Goal: Transaction & Acquisition: Purchase product/service

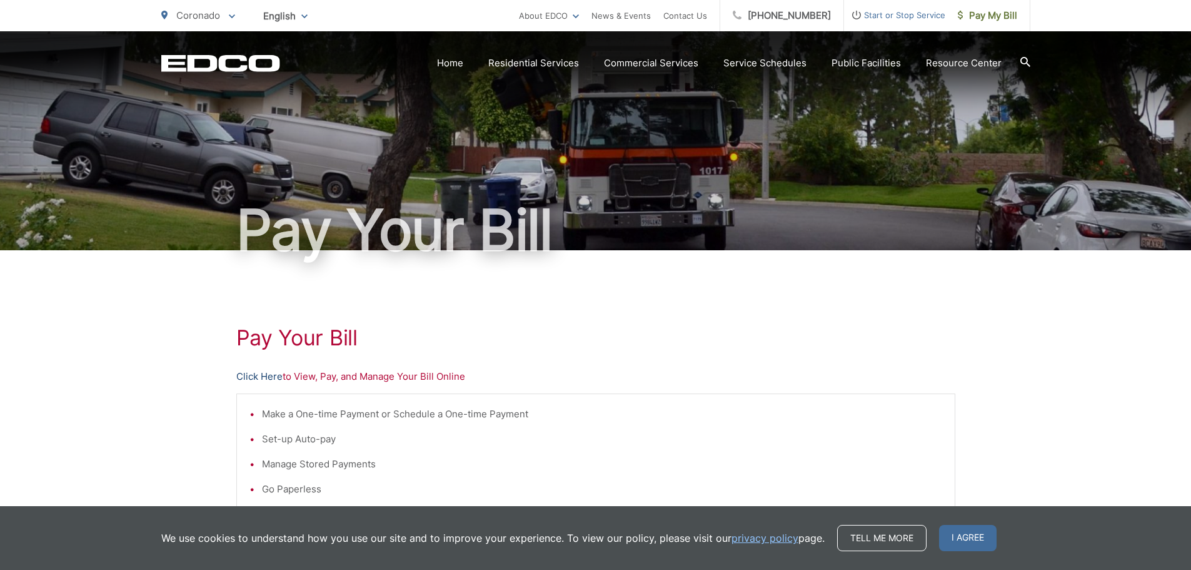
click at [248, 376] on link "Click Here" at bounding box center [259, 376] width 46 height 15
click at [253, 373] on link "Click Here" at bounding box center [259, 376] width 46 height 15
click at [964, 541] on span "I agree" at bounding box center [968, 538] width 58 height 26
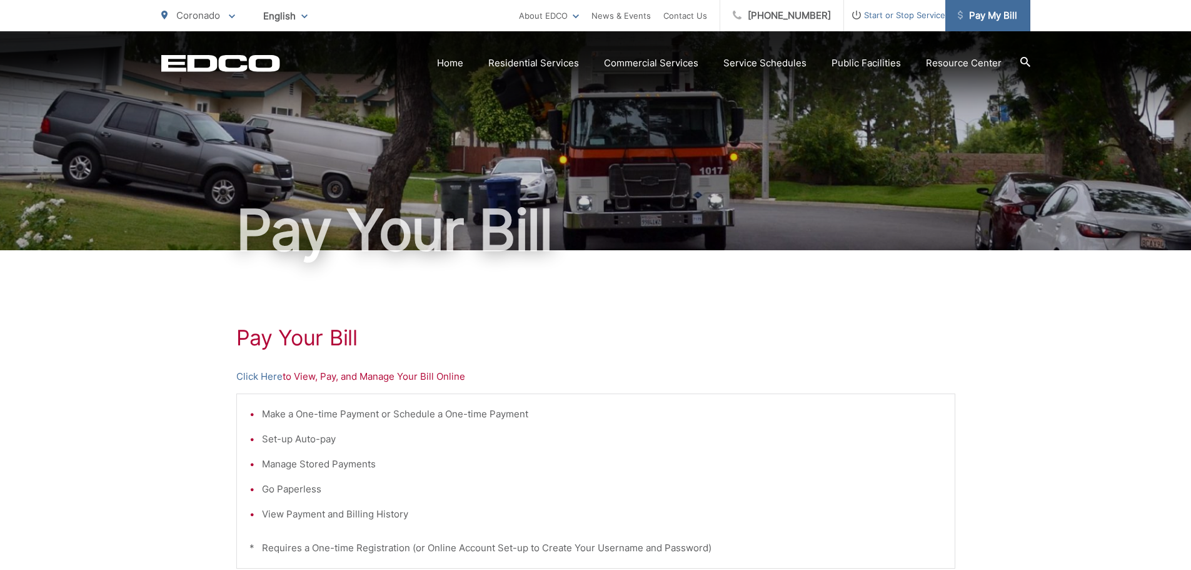
click at [1009, 16] on span "Pay My Bill" at bounding box center [987, 15] width 59 height 15
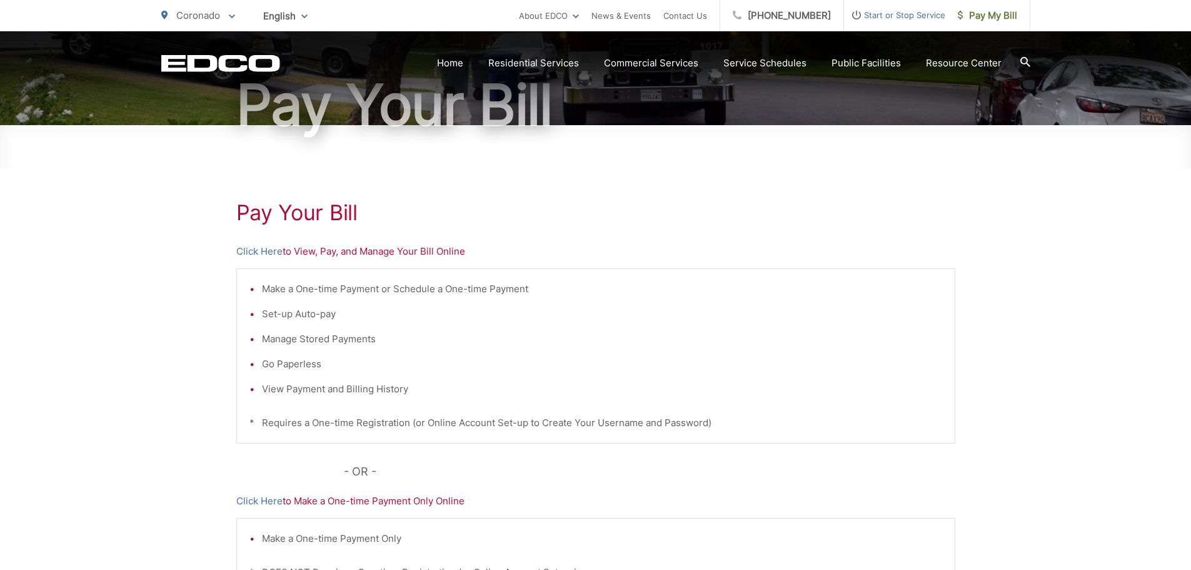
scroll to position [188, 0]
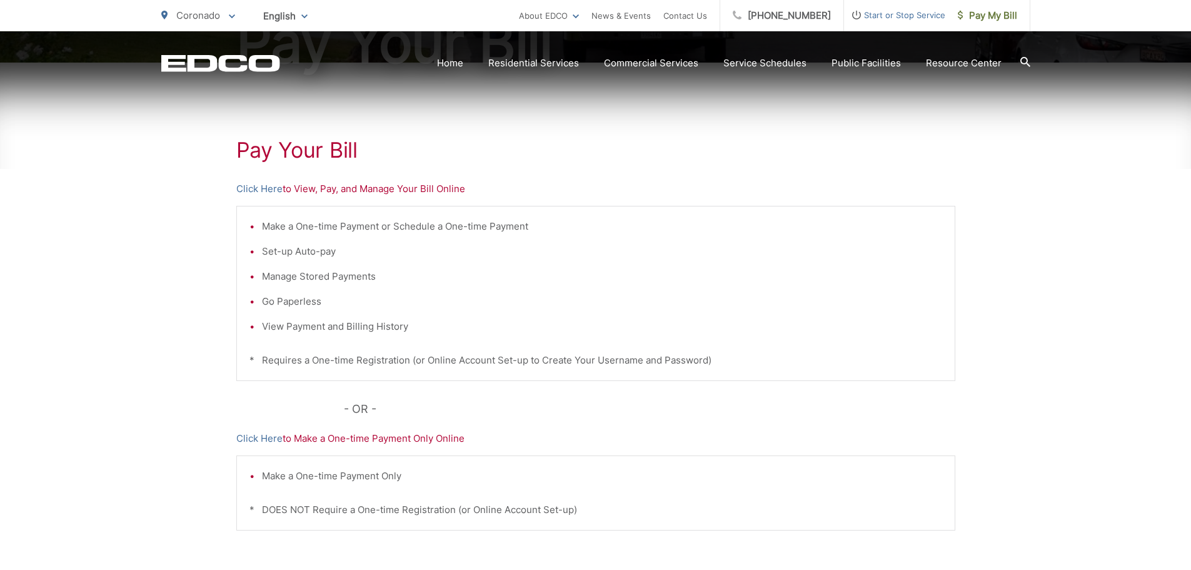
click at [546, 138] on h1 "Pay Your Bill" at bounding box center [595, 150] width 719 height 25
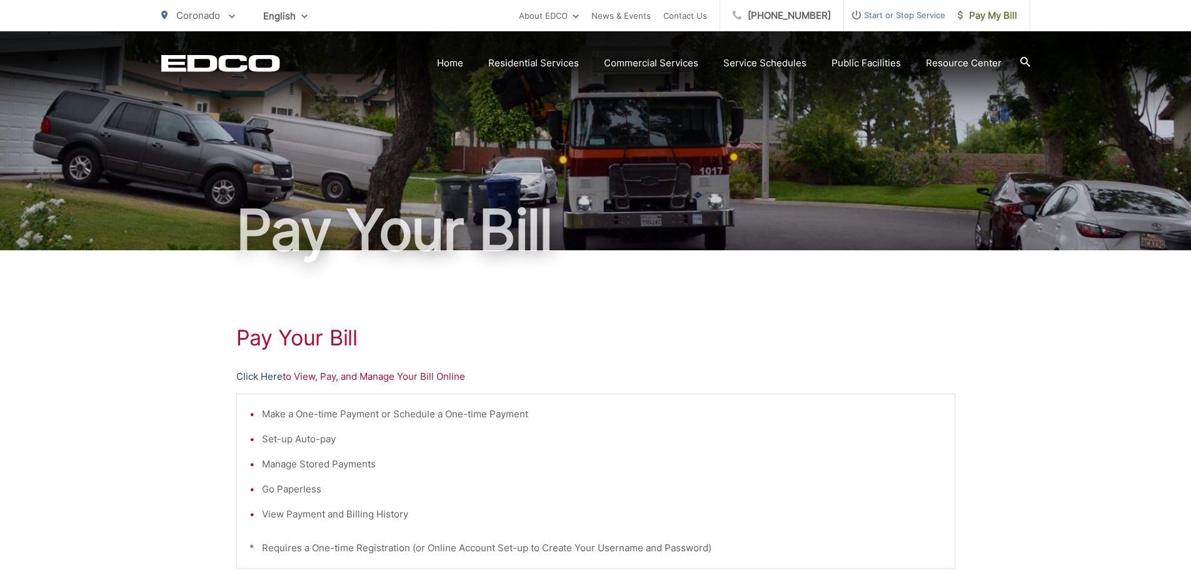
click at [260, 375] on link "Click Here" at bounding box center [259, 376] width 46 height 15
click at [603, 305] on div "Pay Your Bill Click Here to View, Pay, and Manage Your Bill Online Make a One-t…" at bounding box center [595, 530] width 719 height 561
click at [652, 340] on h1 "Pay Your Bill" at bounding box center [595, 337] width 719 height 25
